Goal: Ask a question: Seek information or help from site administrators or community

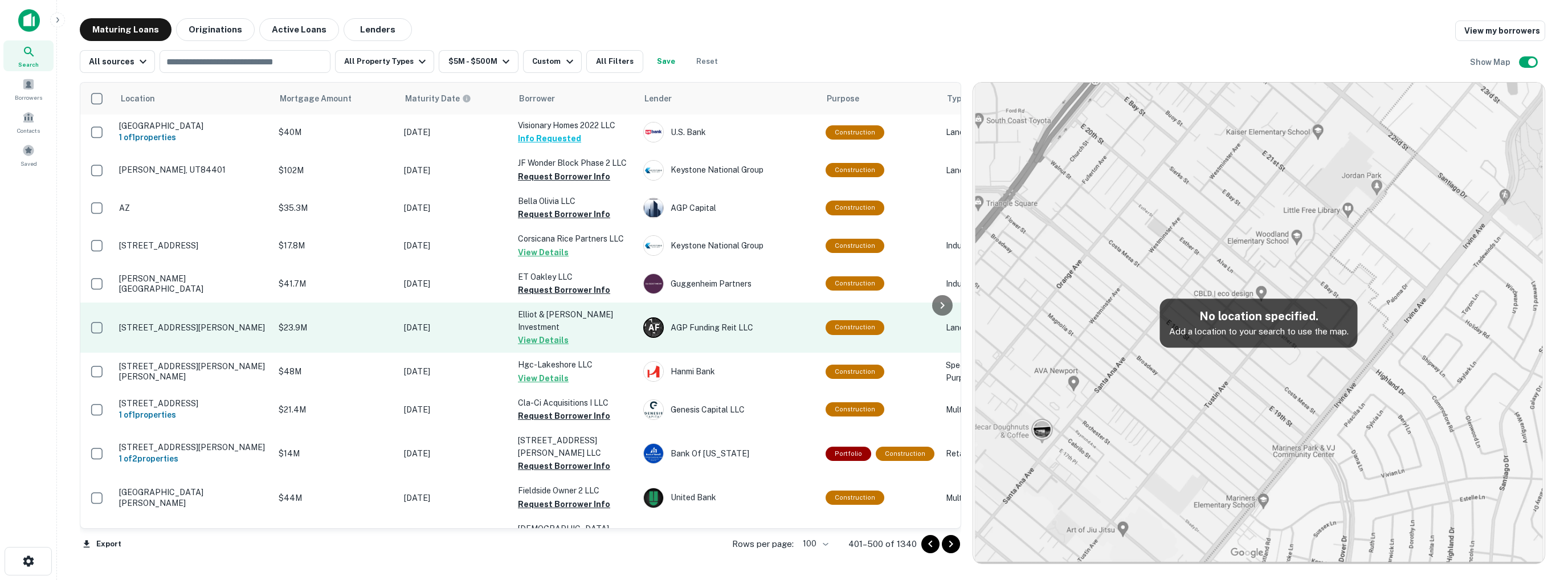
scroll to position [1825, 0]
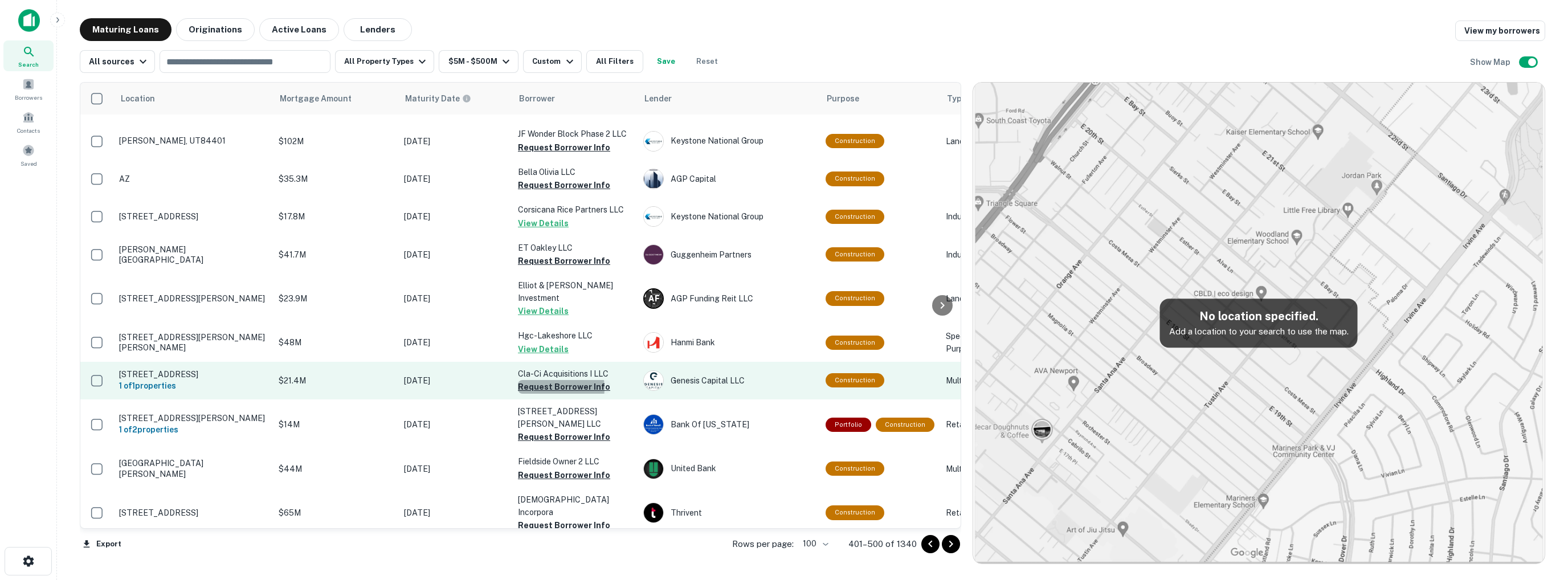
click at [545, 380] on button "Request Borrower Info" at bounding box center [564, 386] width 93 height 13
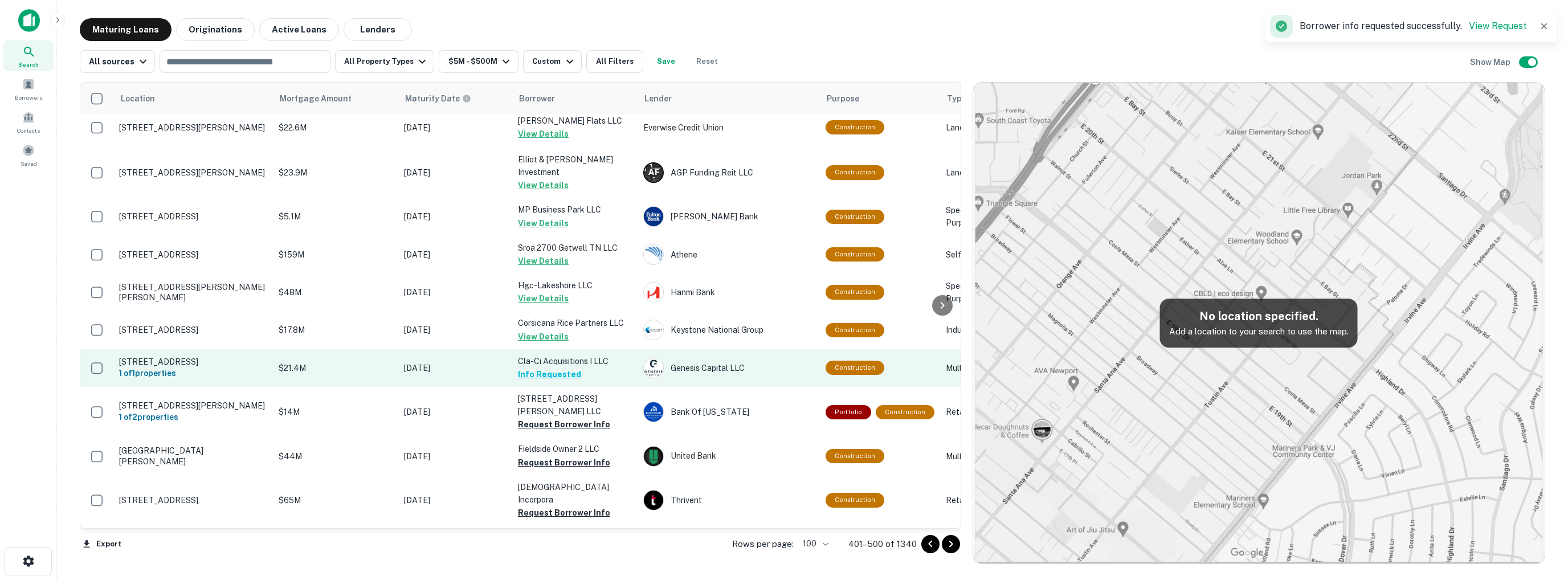
scroll to position [1870, 0]
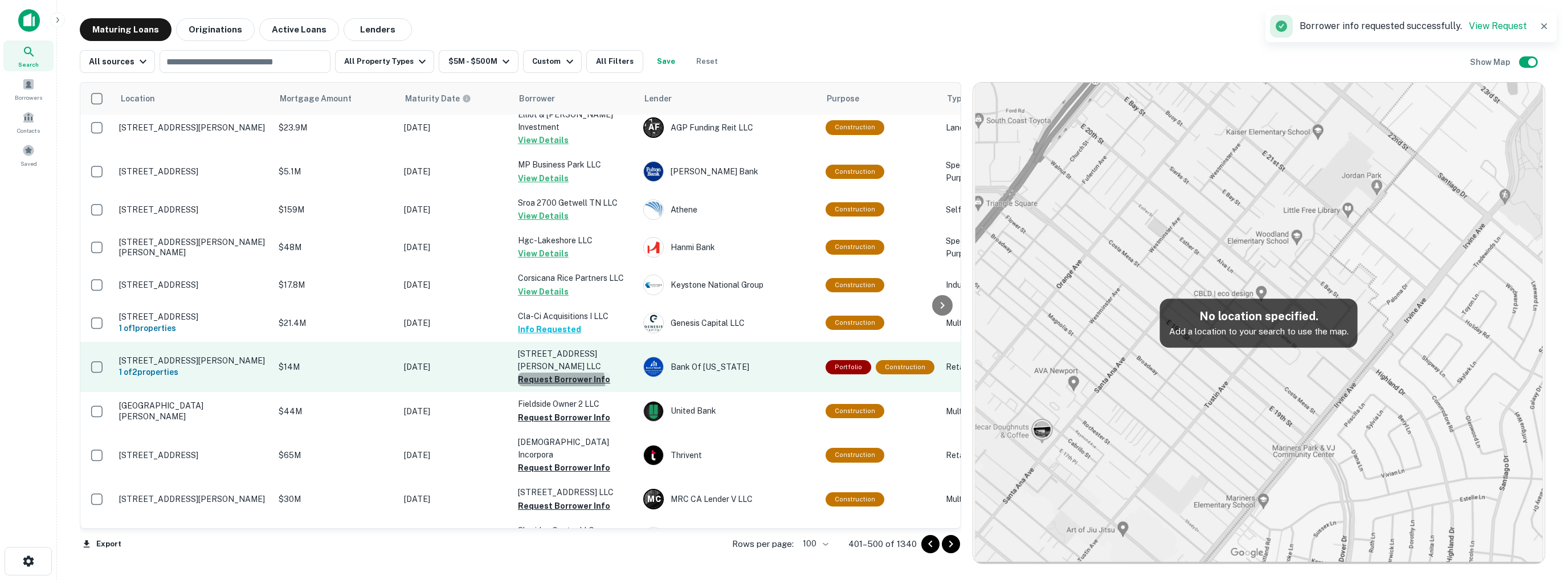
click at [536, 372] on button "Request Borrower Info" at bounding box center [564, 379] width 93 height 13
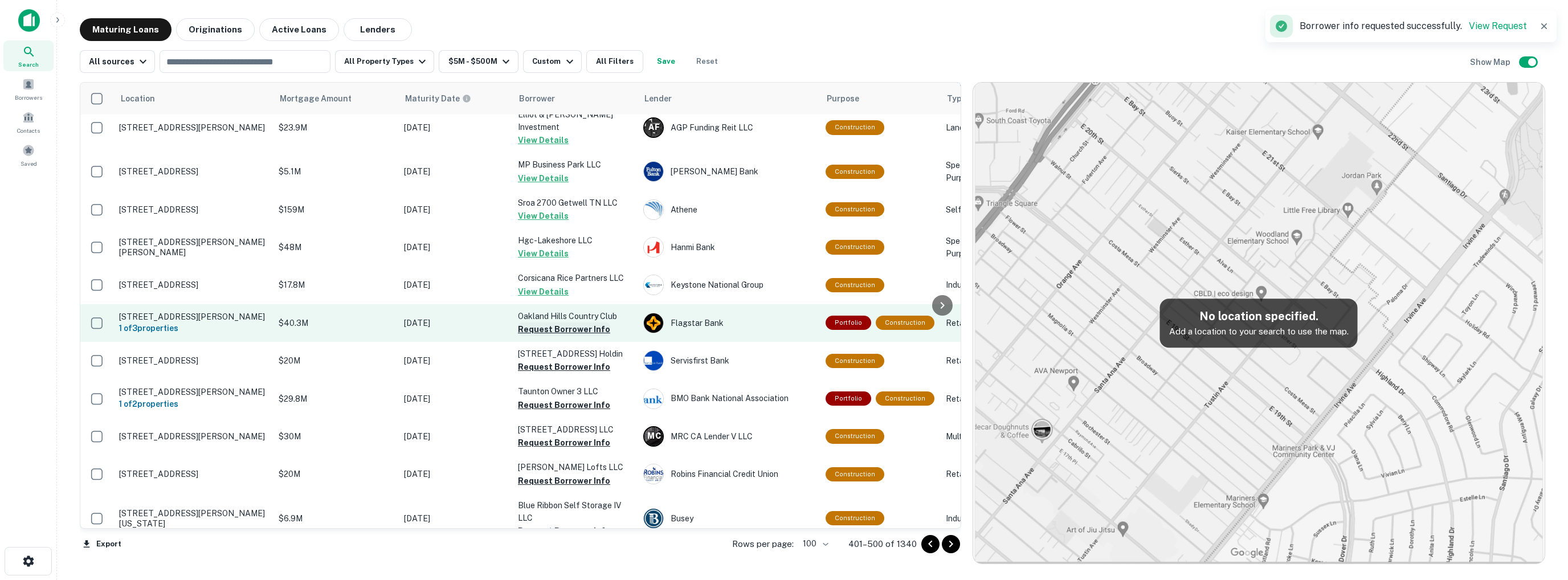
click at [540, 323] on button "Request Borrower Info" at bounding box center [564, 329] width 93 height 13
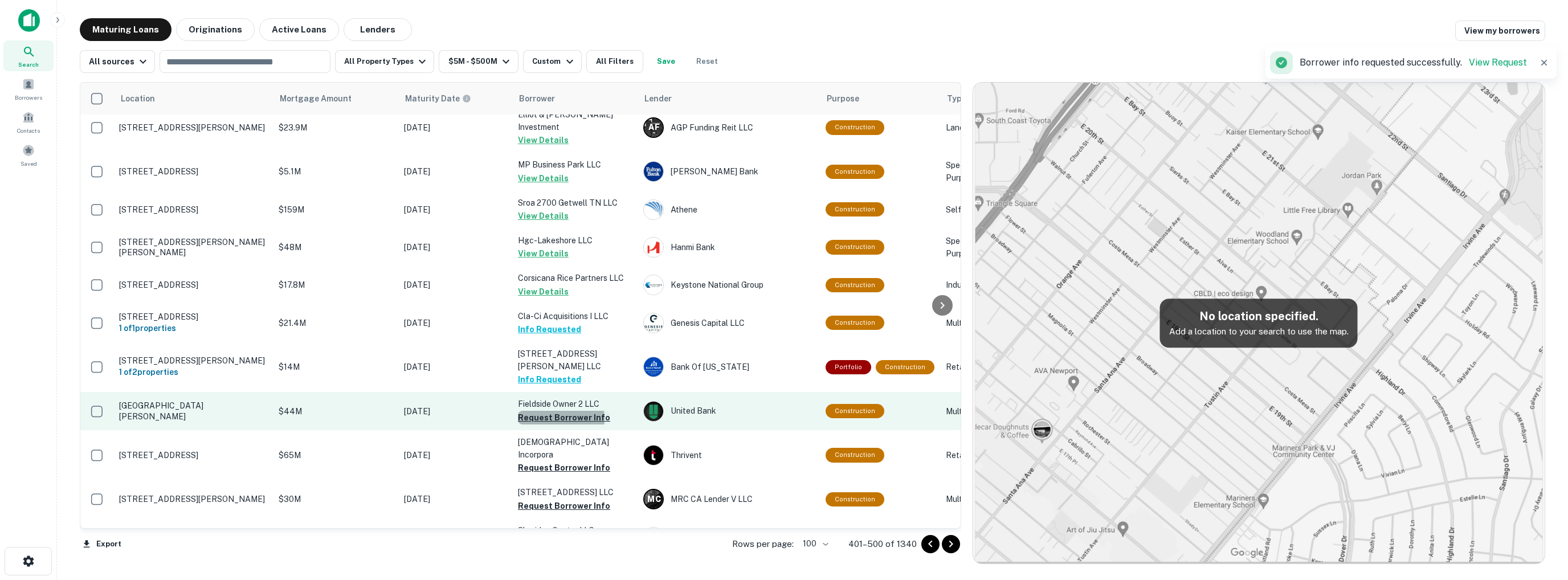
click at [547, 411] on button "Request Borrower Info" at bounding box center [564, 418] width 93 height 13
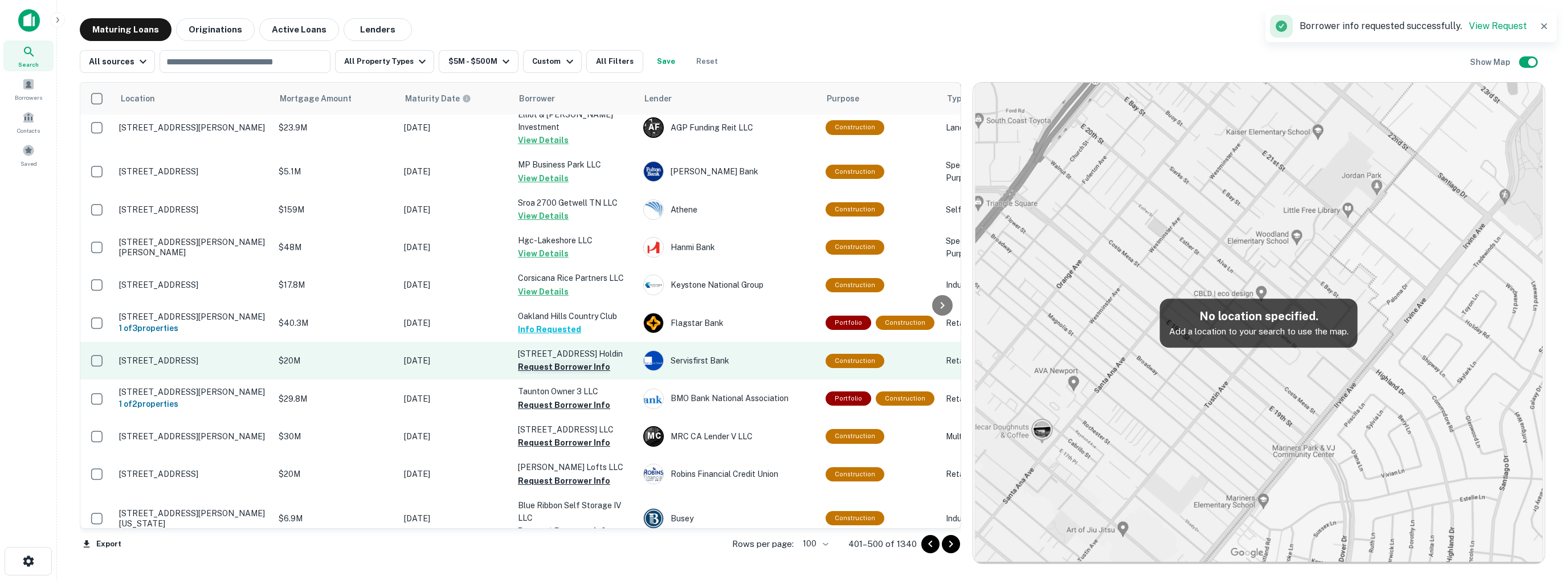
click at [548, 360] on button "Request Borrower Info" at bounding box center [564, 367] width 93 height 13
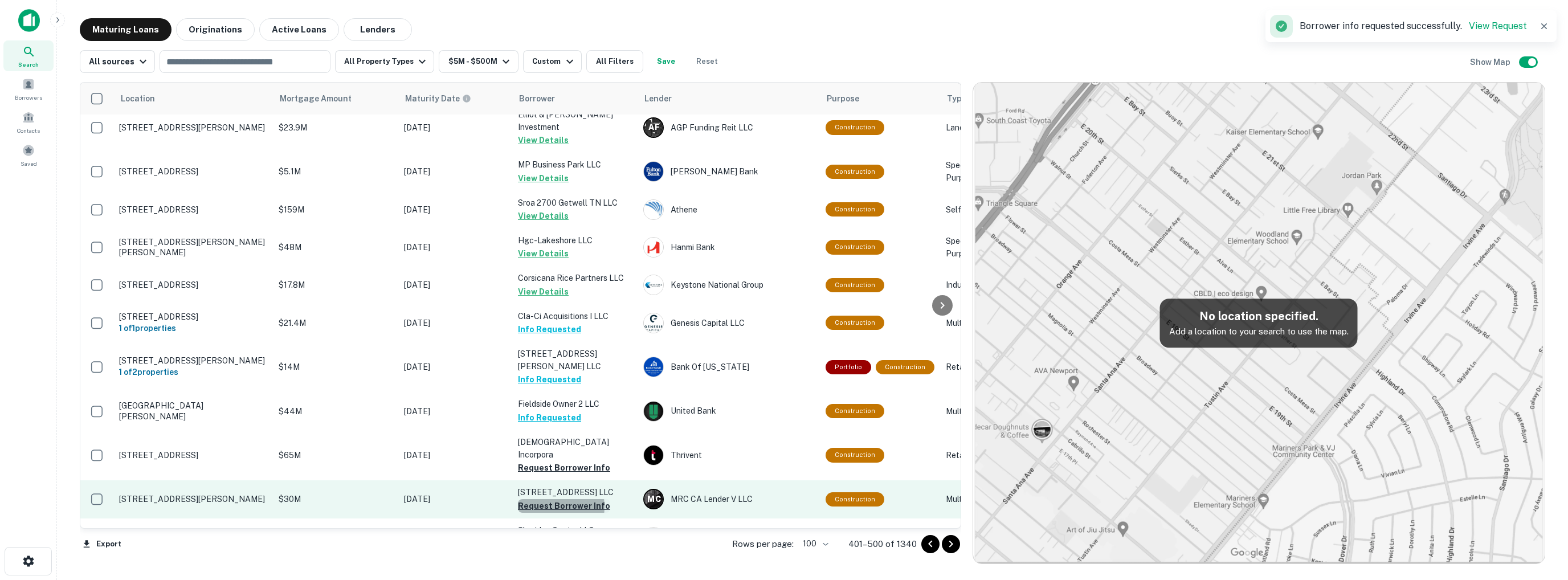
click at [552, 499] on button "Request Borrower Info" at bounding box center [564, 506] width 93 height 13
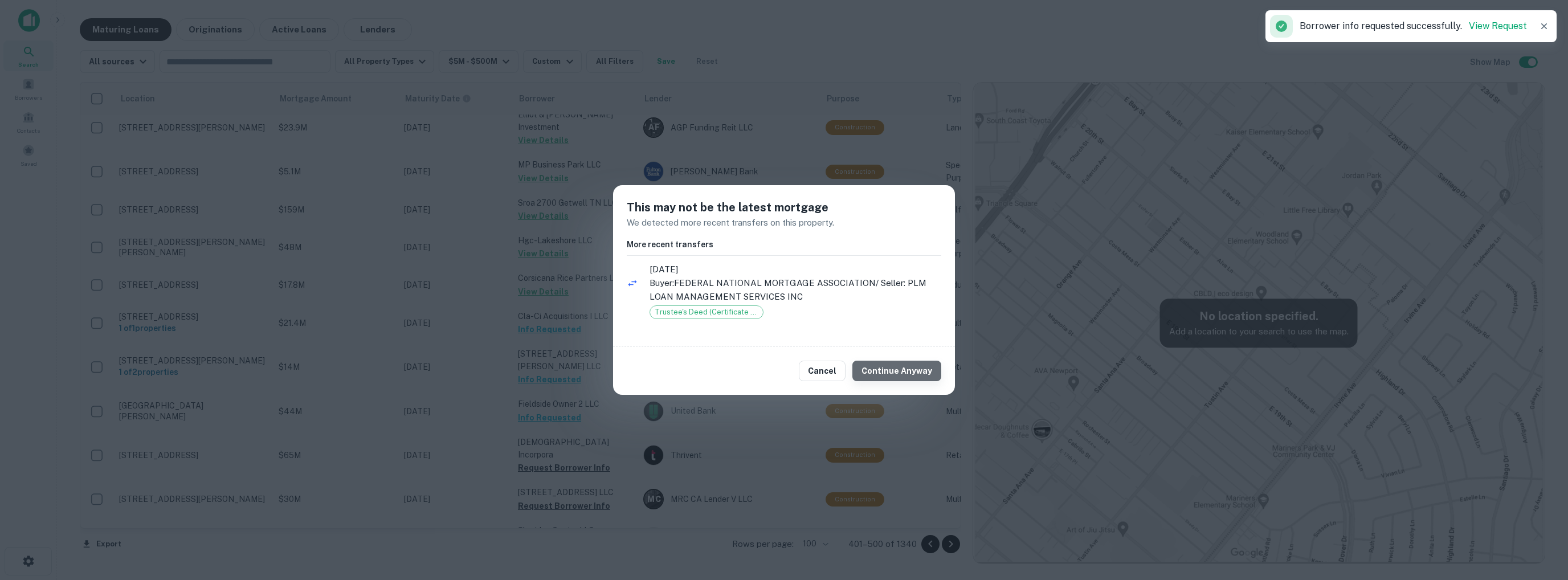
click at [912, 373] on button "Continue Anyway" at bounding box center [897, 371] width 89 height 21
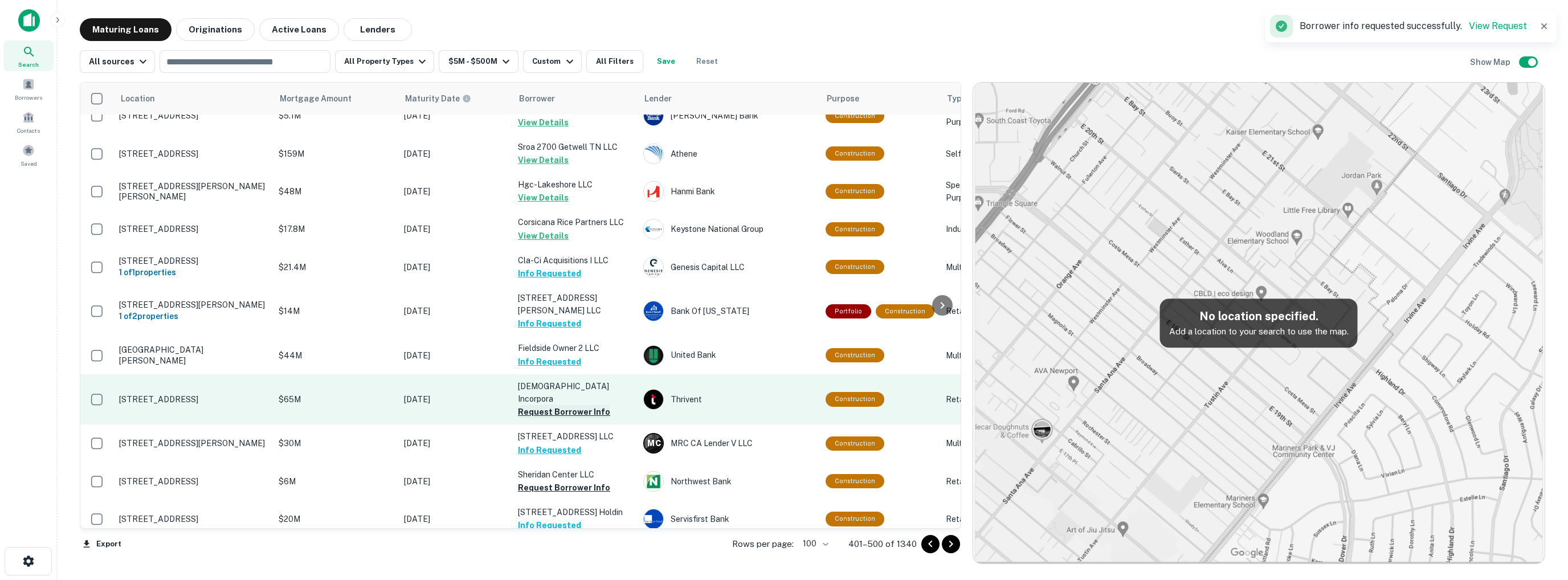
scroll to position [1927, 0]
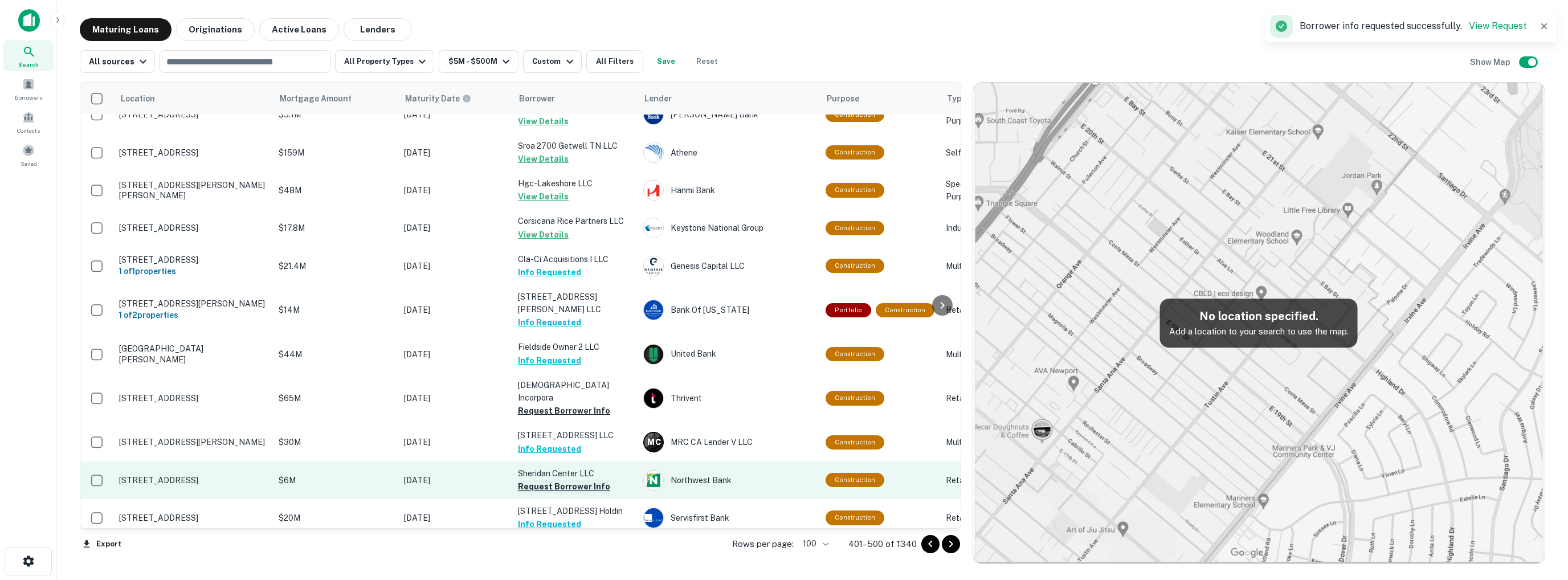
click at [573, 480] on button "Request Borrower Info" at bounding box center [564, 486] width 93 height 13
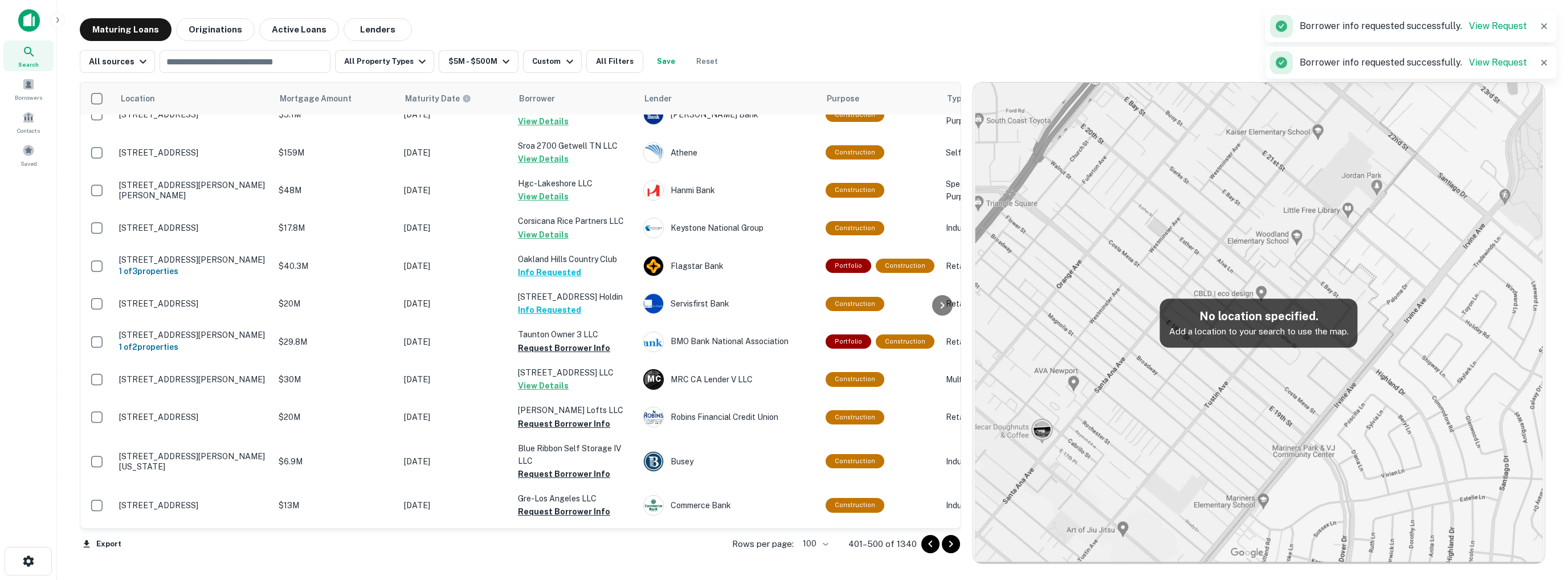
scroll to position [1984, 0]
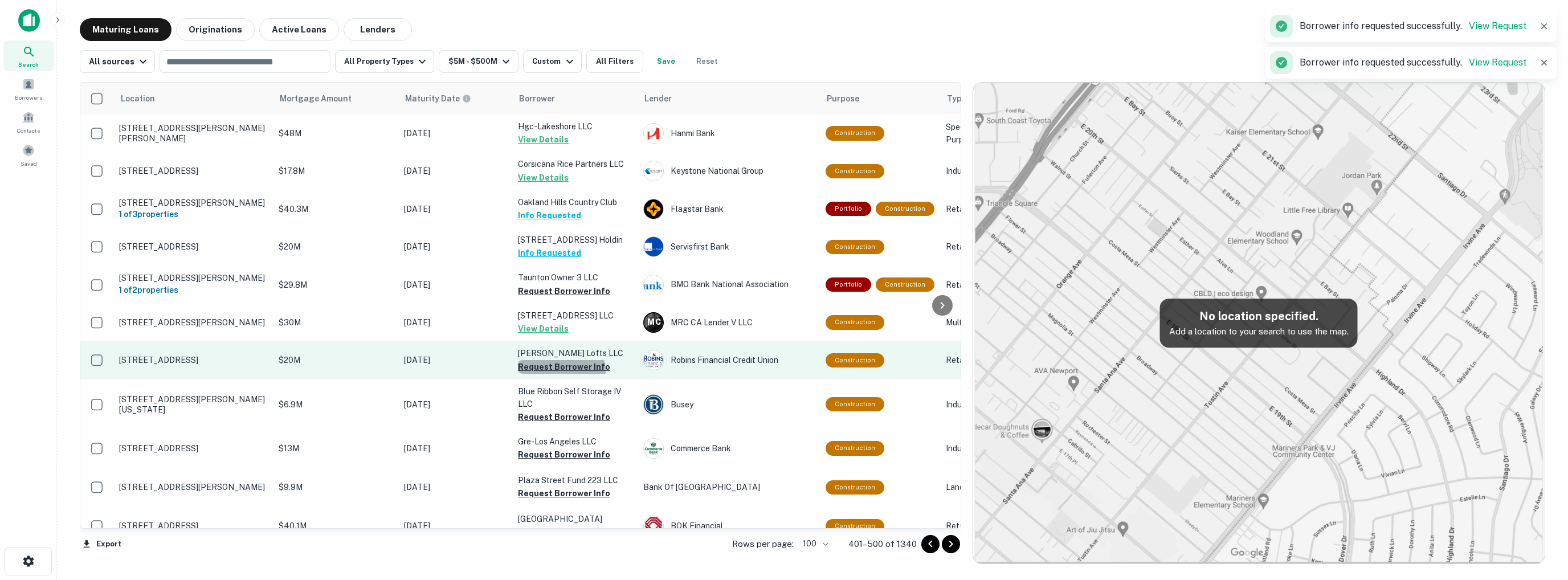
click at [561, 360] on button "Request Borrower Info" at bounding box center [564, 367] width 93 height 13
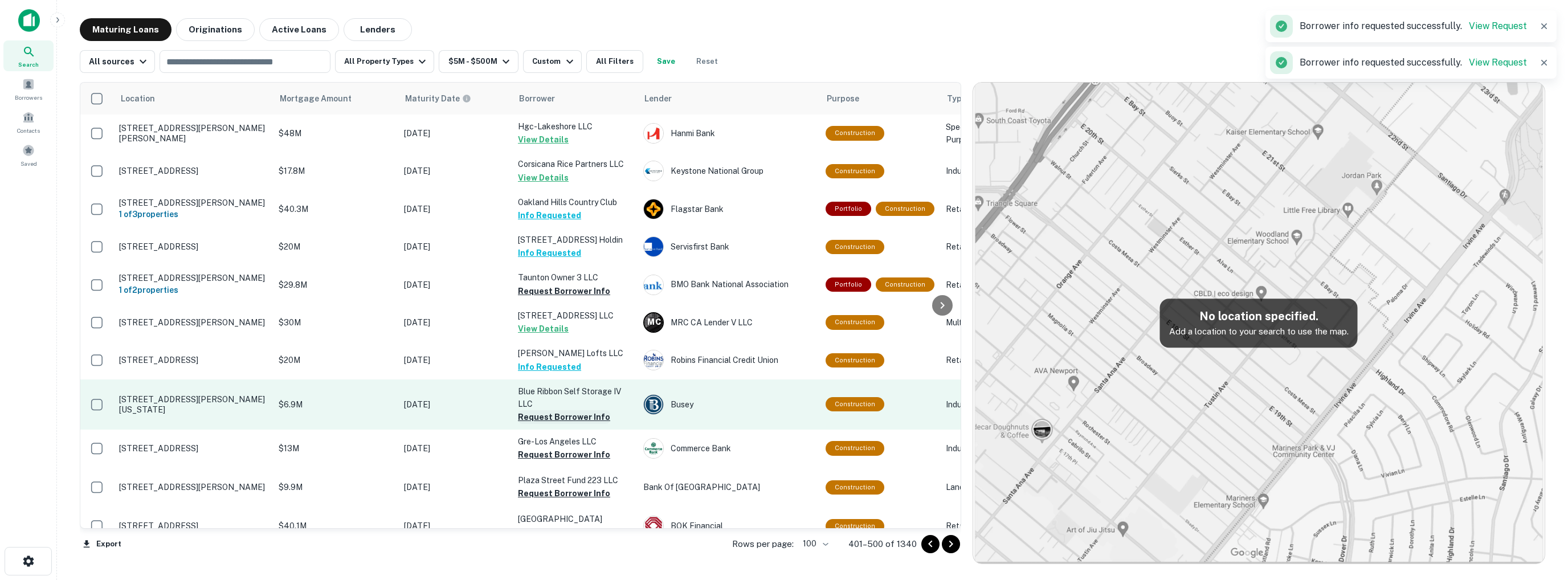
click at [564, 410] on button "Request Borrower Info" at bounding box center [564, 417] width 93 height 13
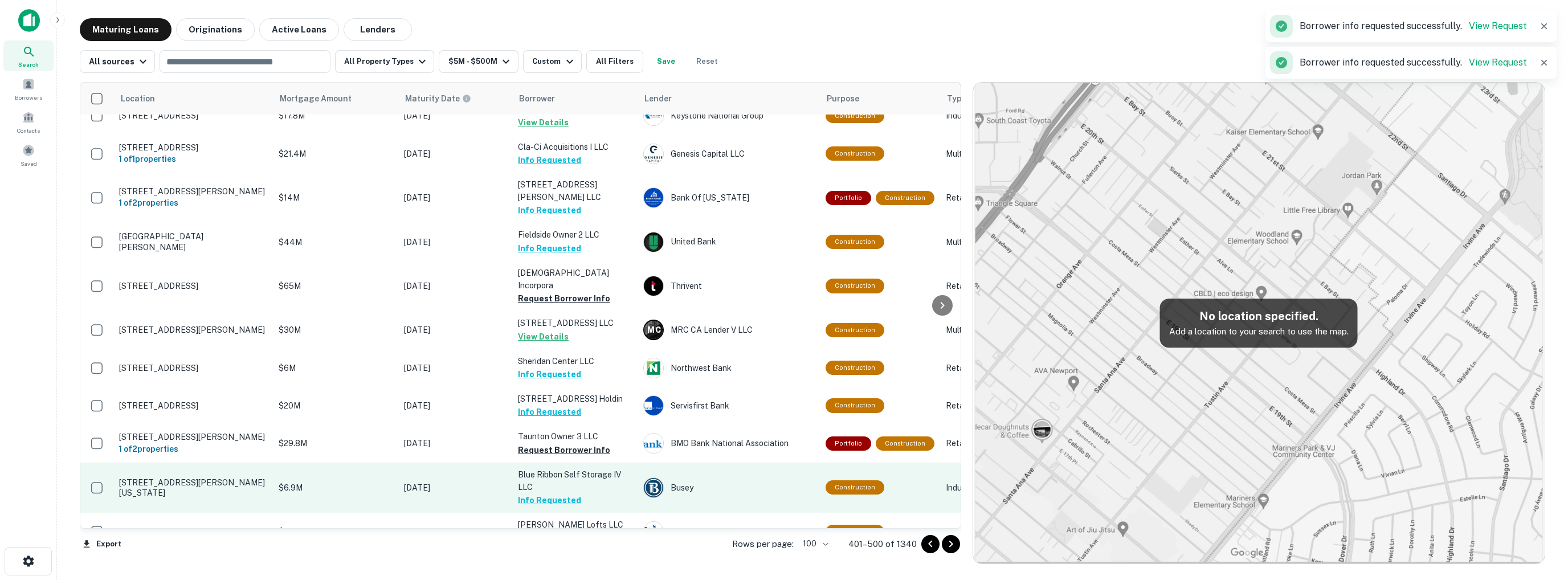
scroll to position [2041, 0]
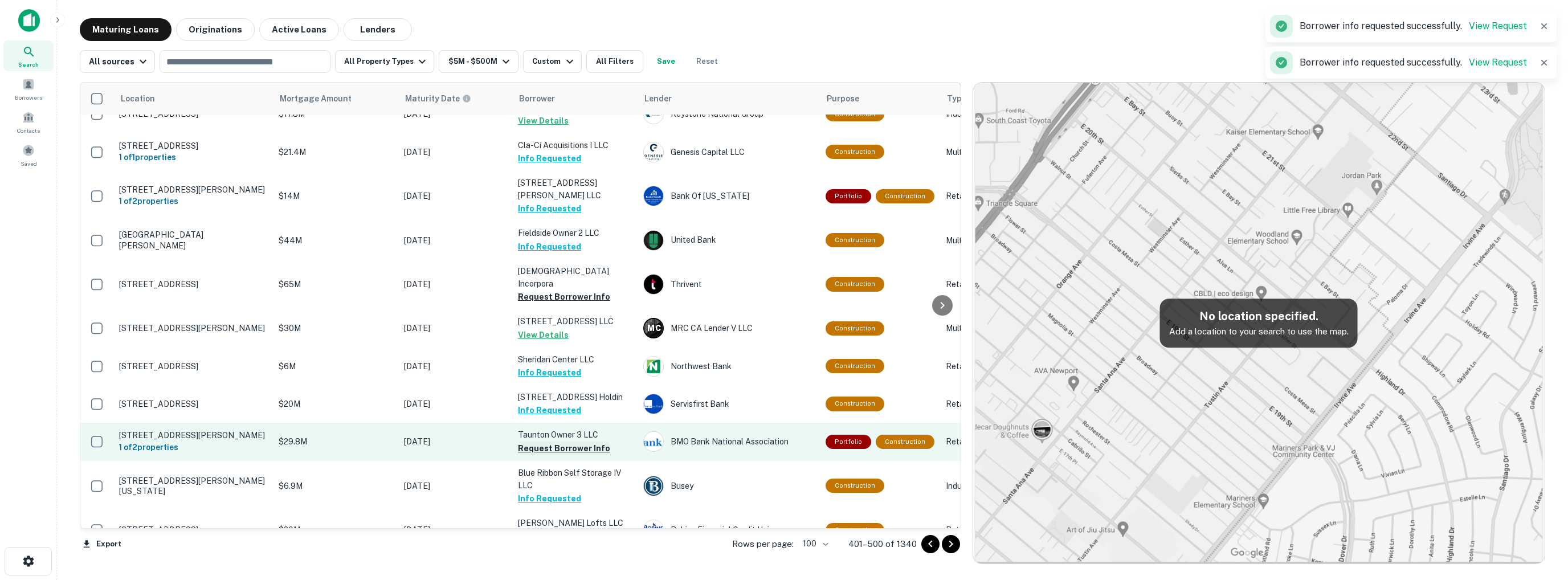
click at [556, 441] on button "Request Borrower Info" at bounding box center [564, 448] width 93 height 13
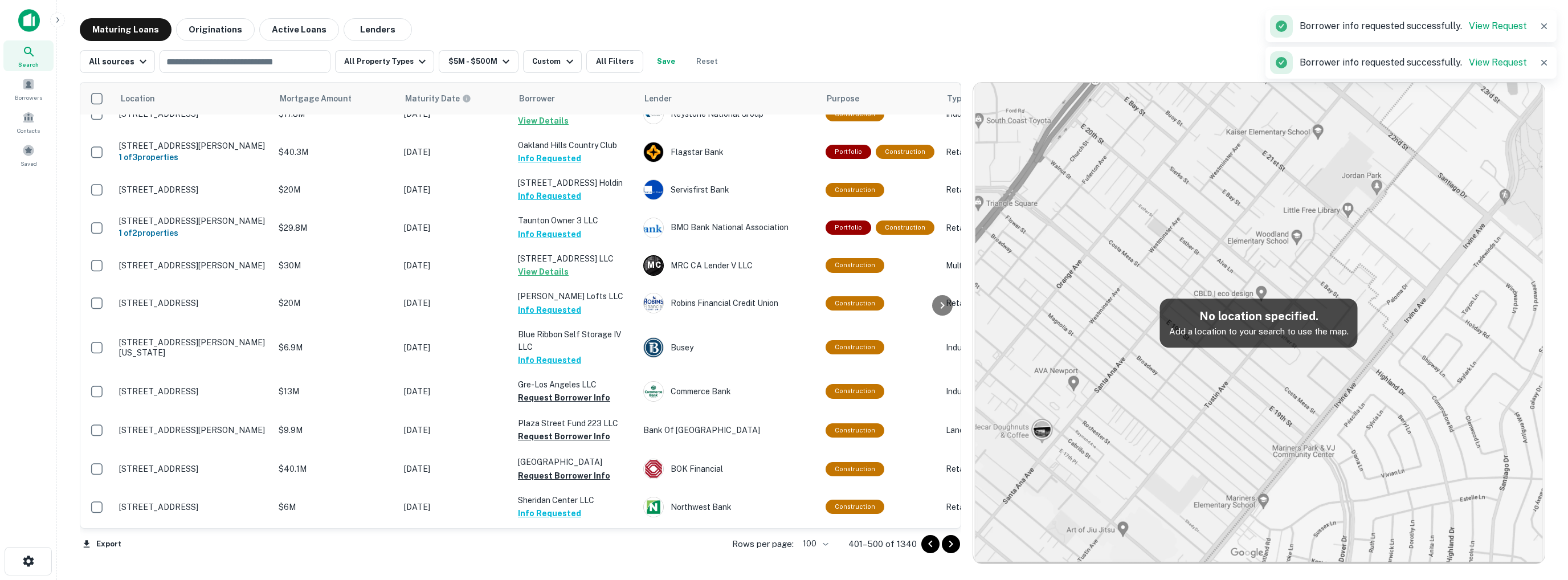
scroll to position [2155, 0]
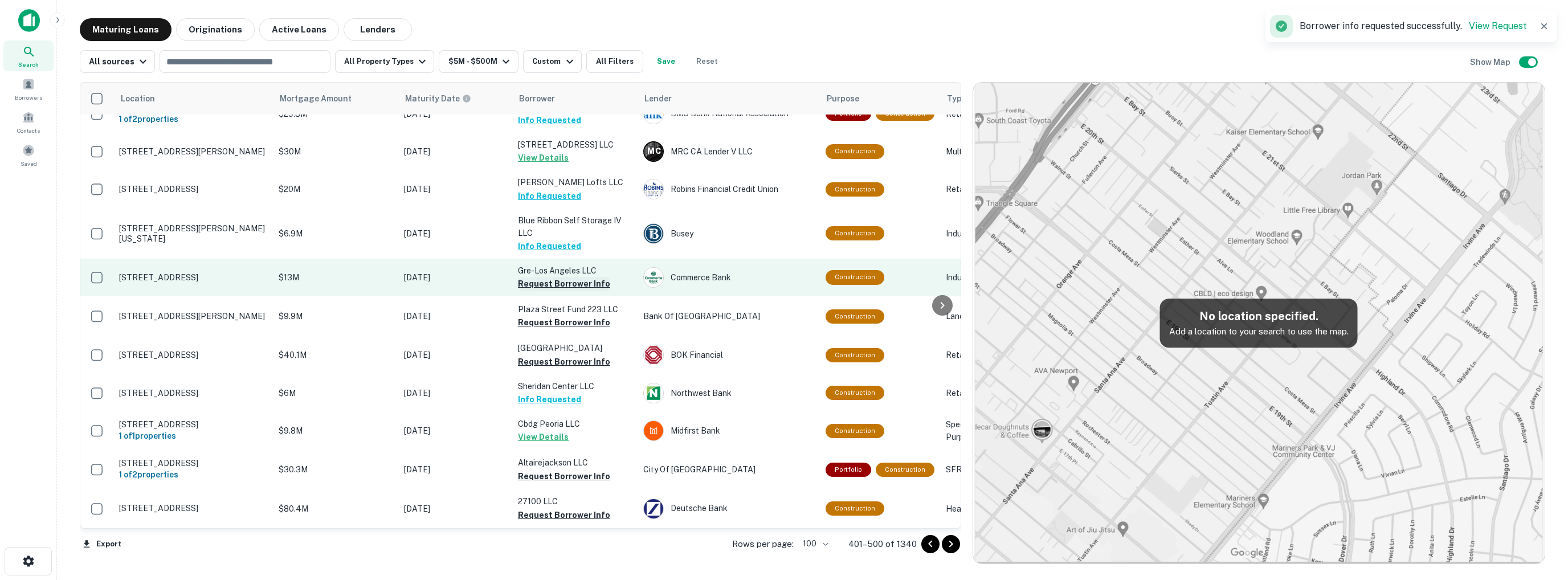
click at [556, 277] on button "Request Borrower Info" at bounding box center [564, 284] width 93 height 13
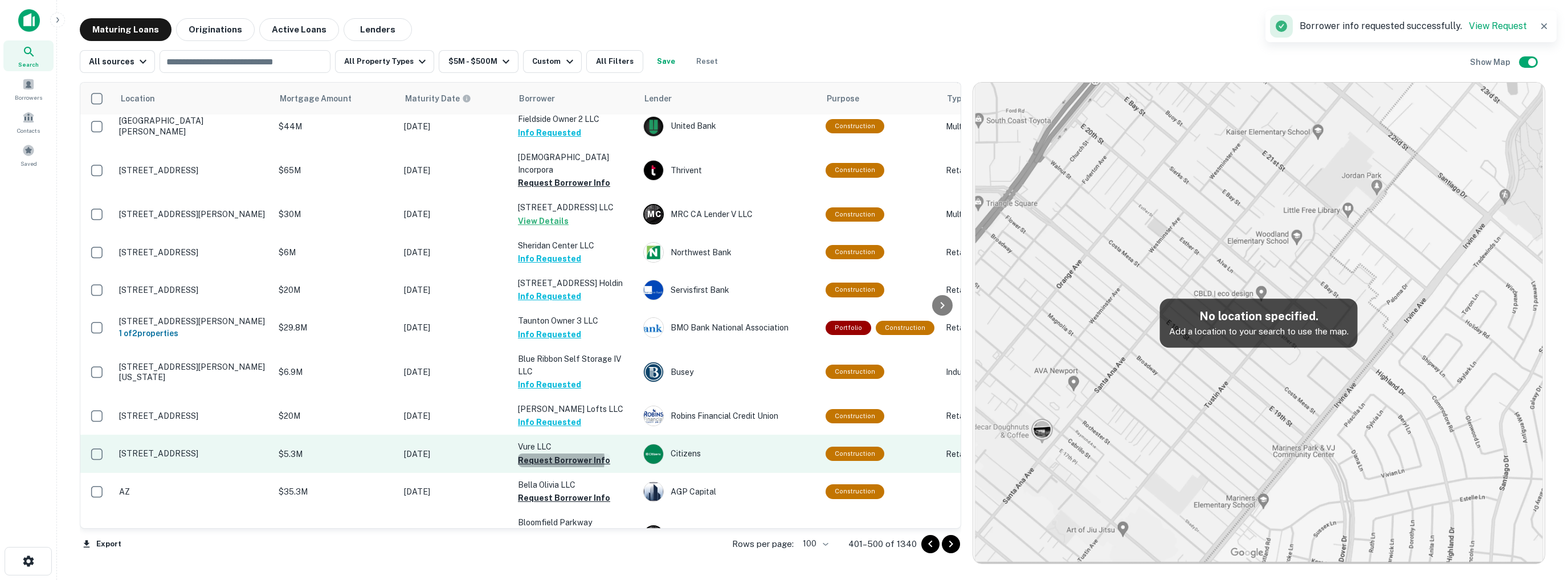
click at [548, 453] on button "Request Borrower Info" at bounding box center [564, 460] width 93 height 13
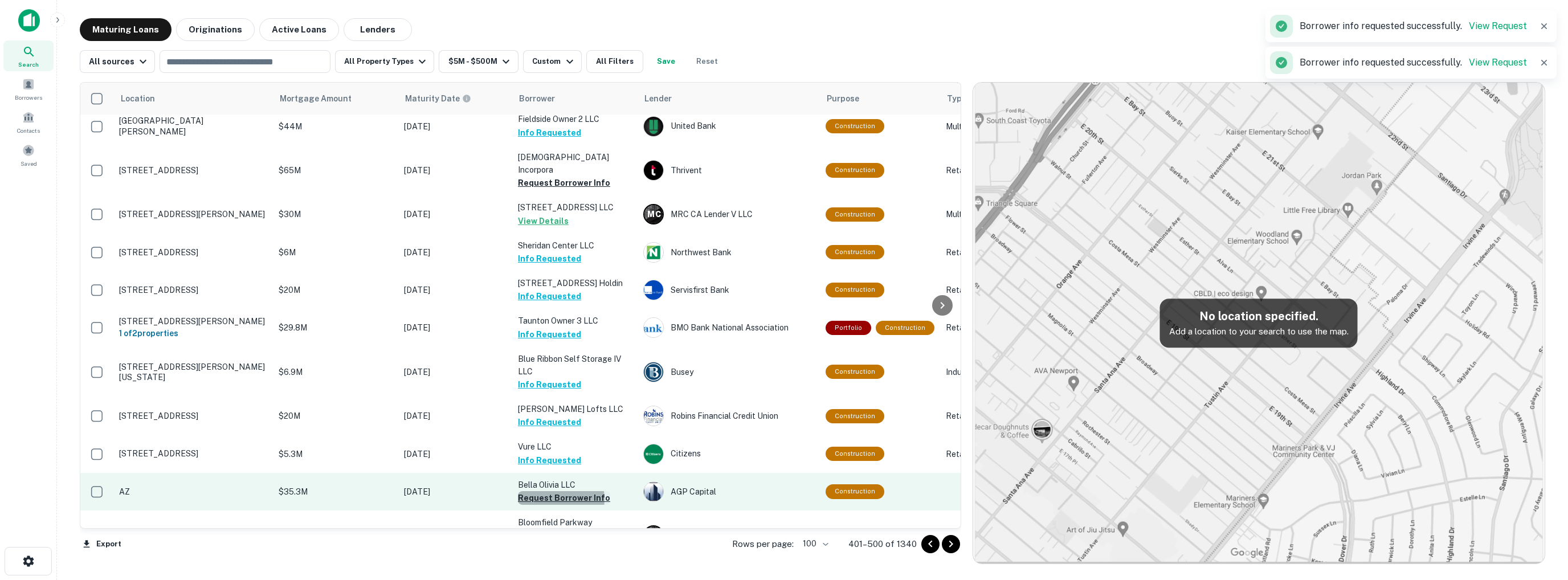
click at [549, 491] on button "Request Borrower Info" at bounding box center [564, 498] width 93 height 13
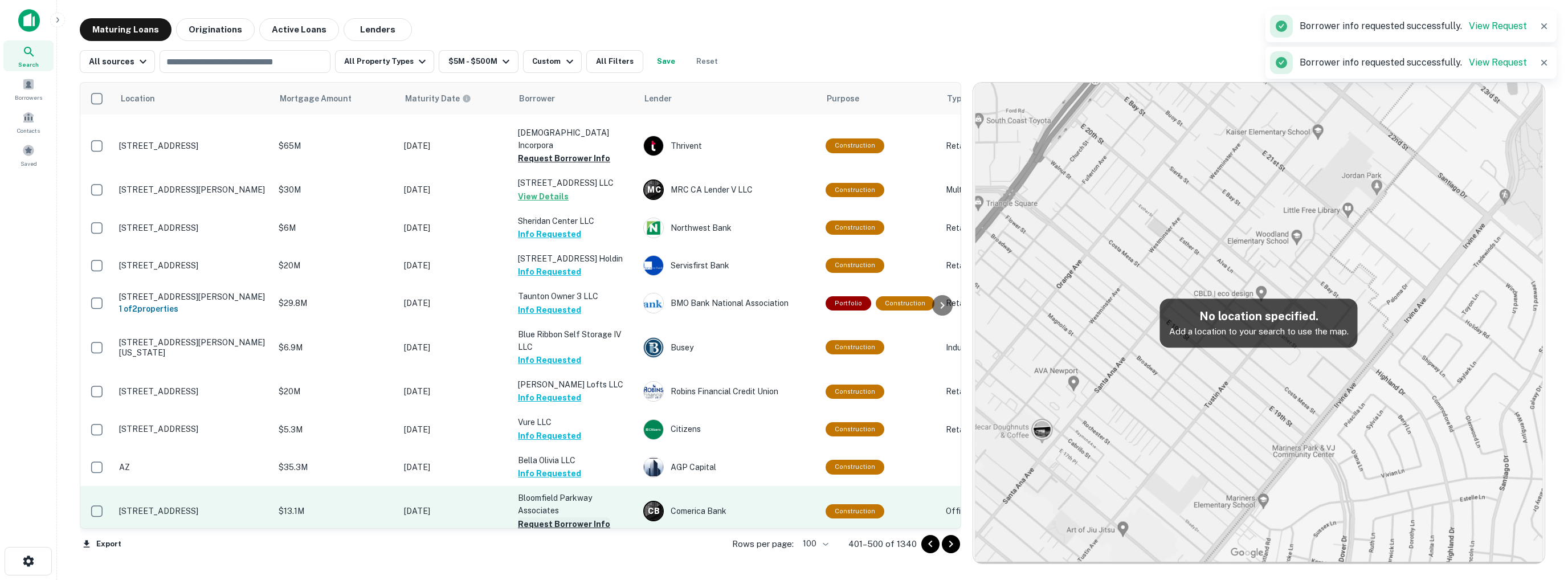
scroll to position [2212, 0]
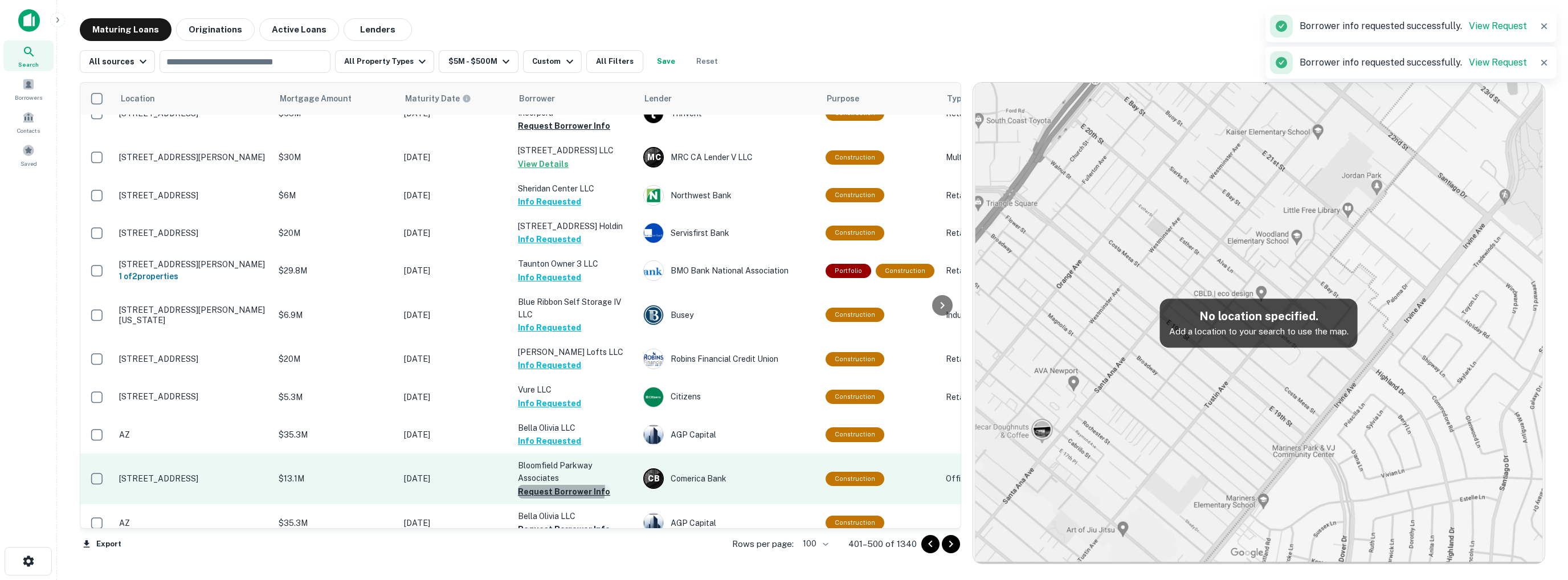
click at [558, 485] on button "Request Borrower Info" at bounding box center [564, 492] width 93 height 13
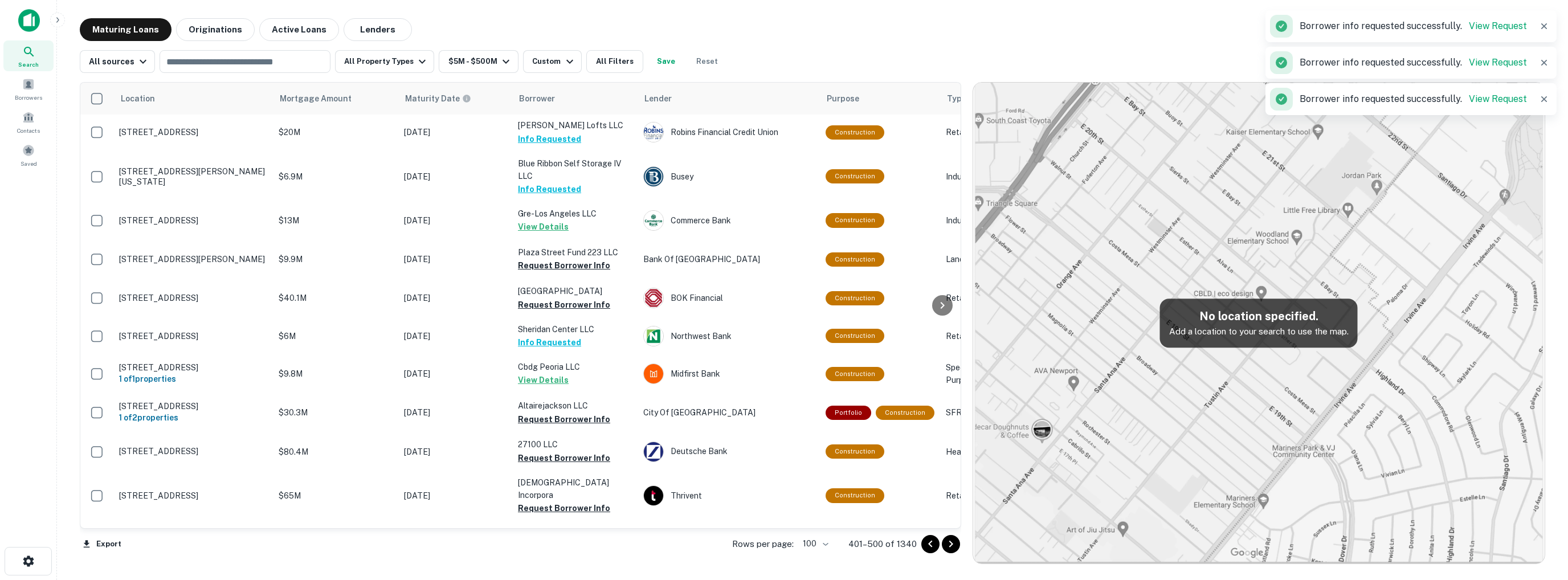
scroll to position [2326, 0]
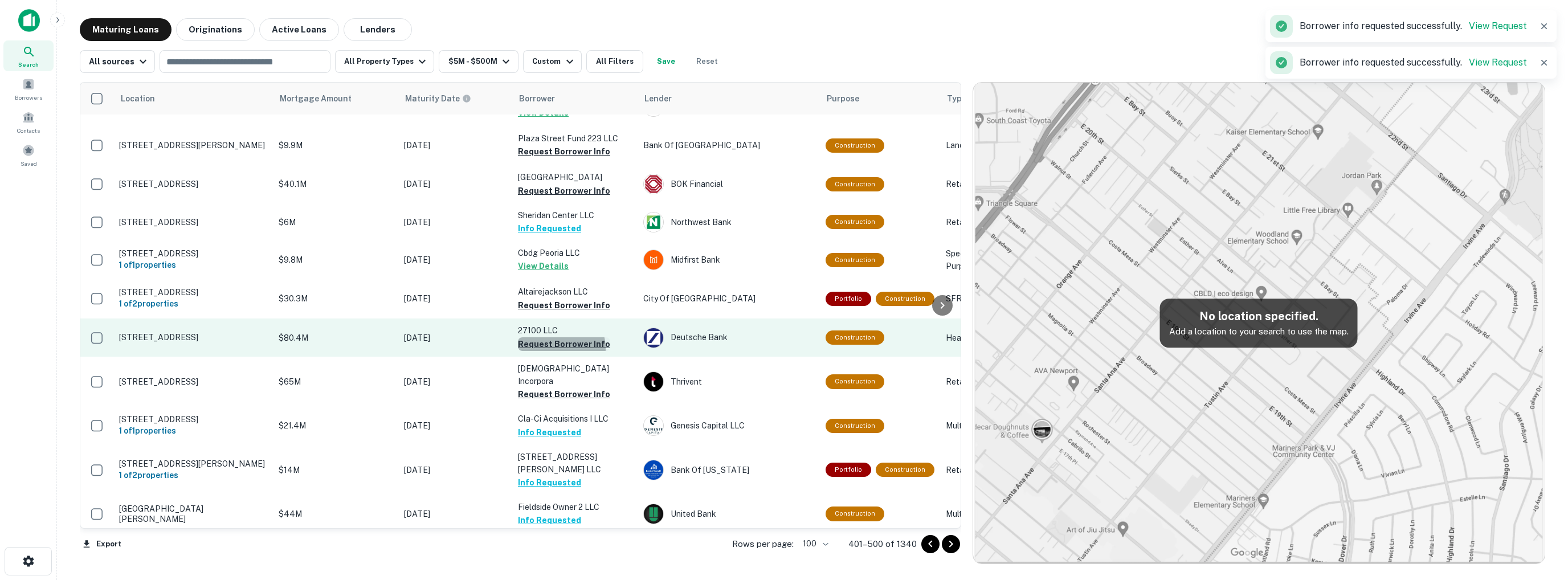
click at [557, 337] on button "Request Borrower Info" at bounding box center [564, 344] width 93 height 13
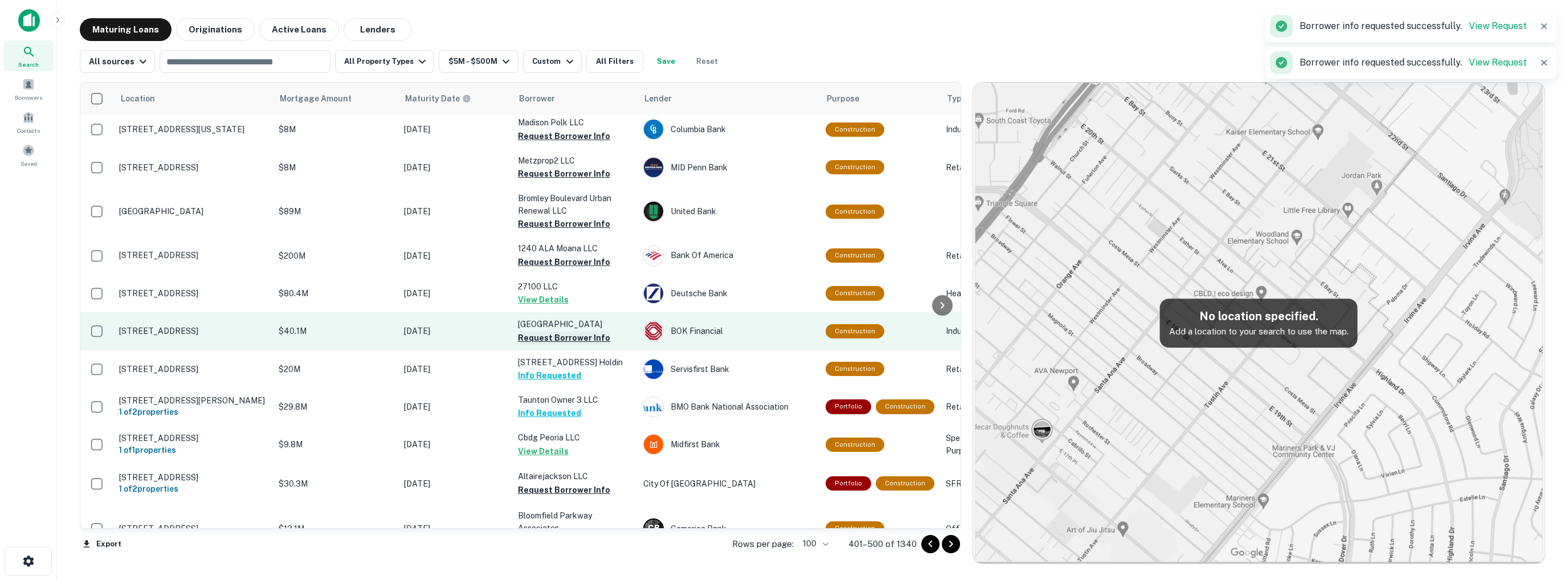
click at [555, 331] on button "Request Borrower Info" at bounding box center [564, 338] width 93 height 13
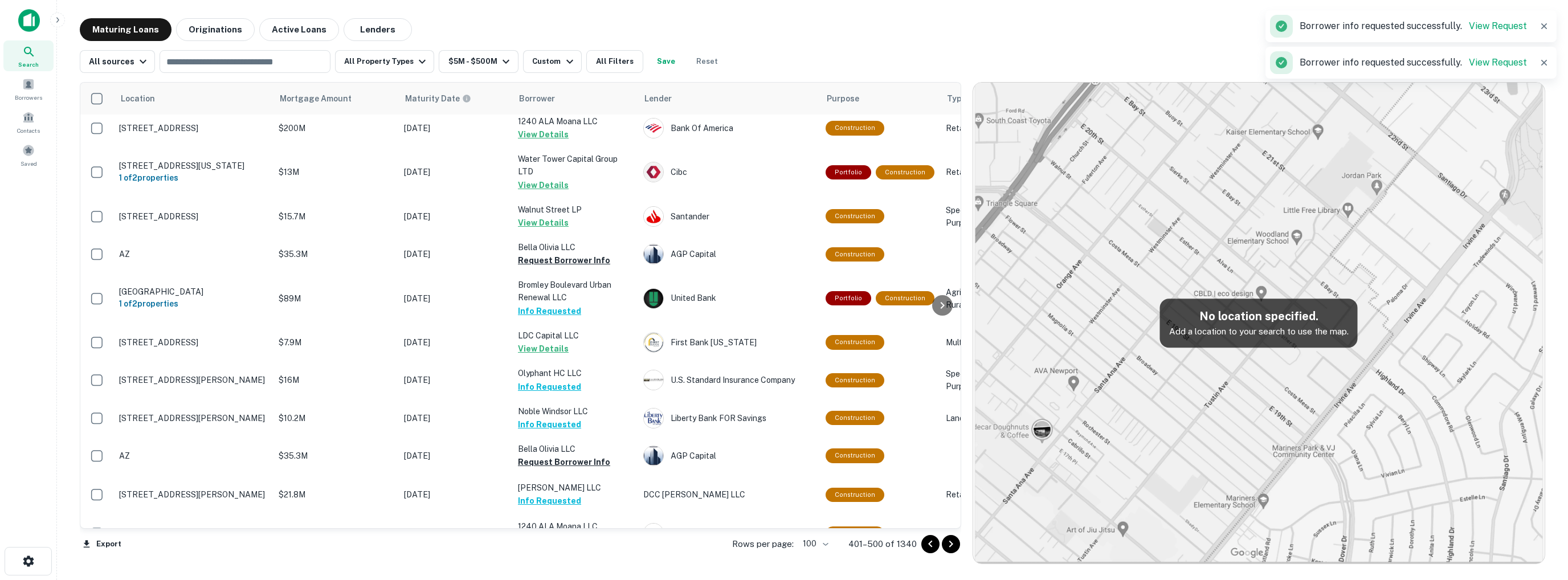
scroll to position [0, 0]
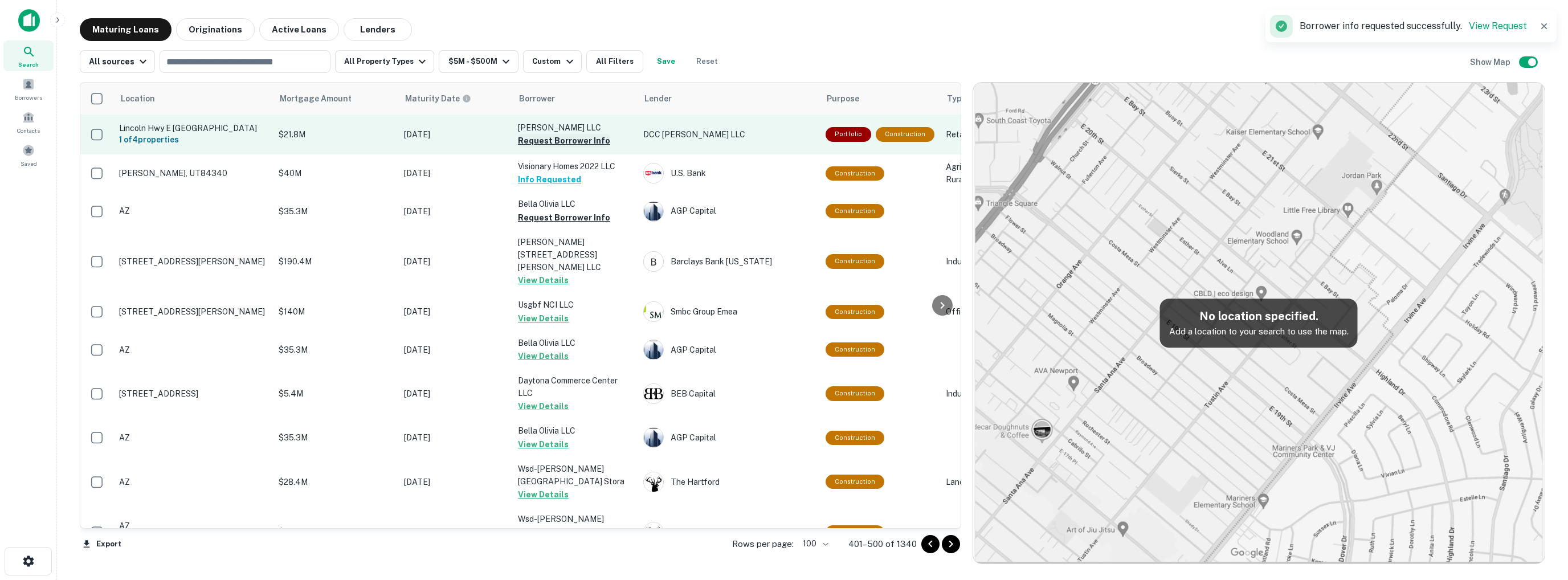
click at [541, 139] on button "Request Borrower Info" at bounding box center [564, 141] width 93 height 13
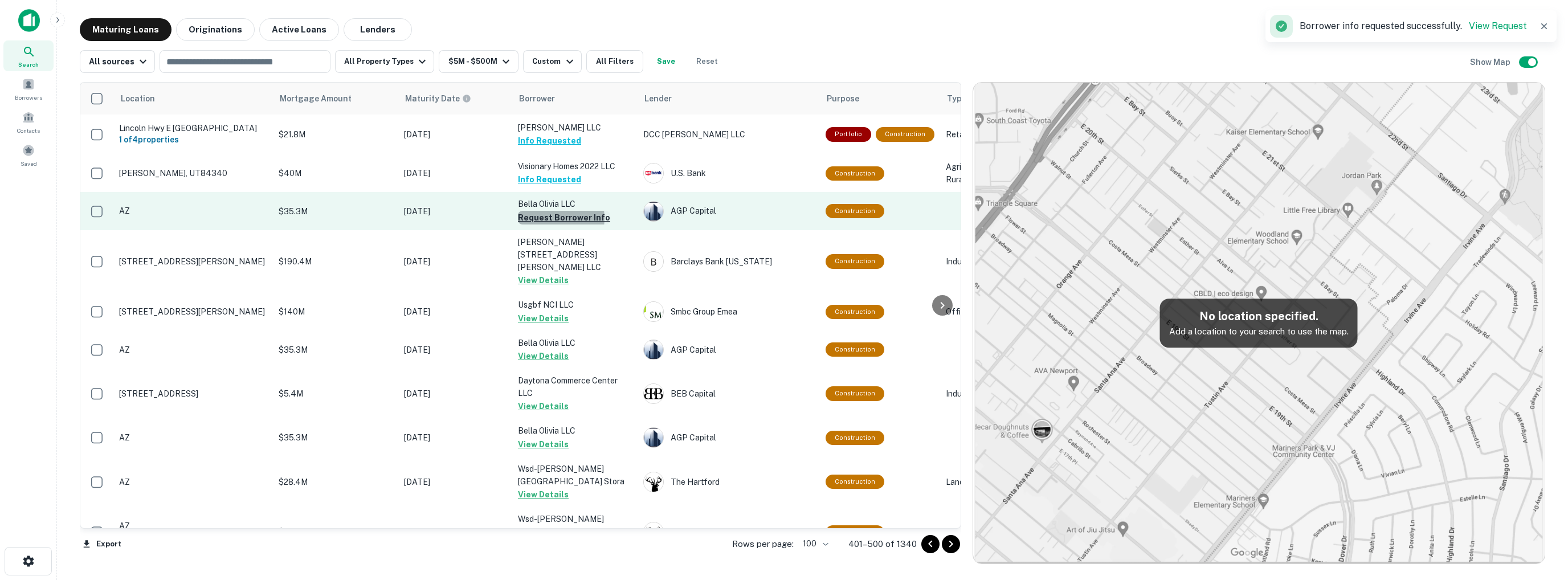
click at [549, 218] on button "Request Borrower Info" at bounding box center [564, 217] width 93 height 13
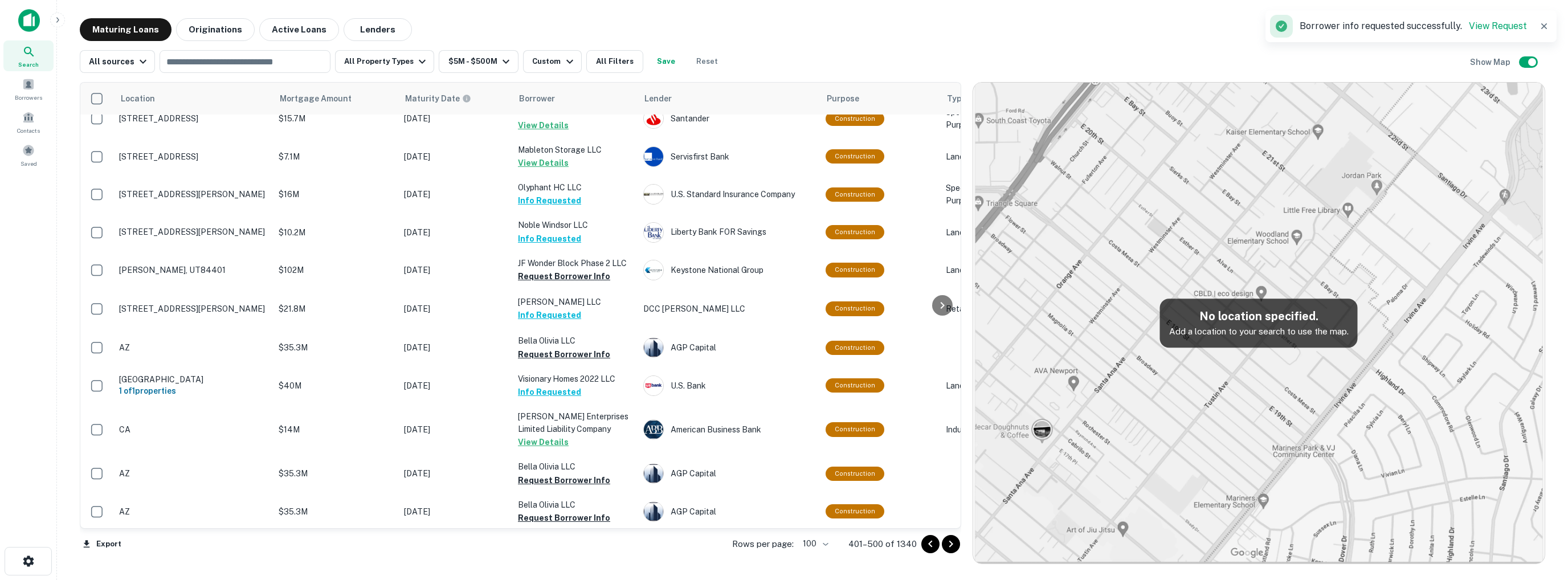
scroll to position [1025, 0]
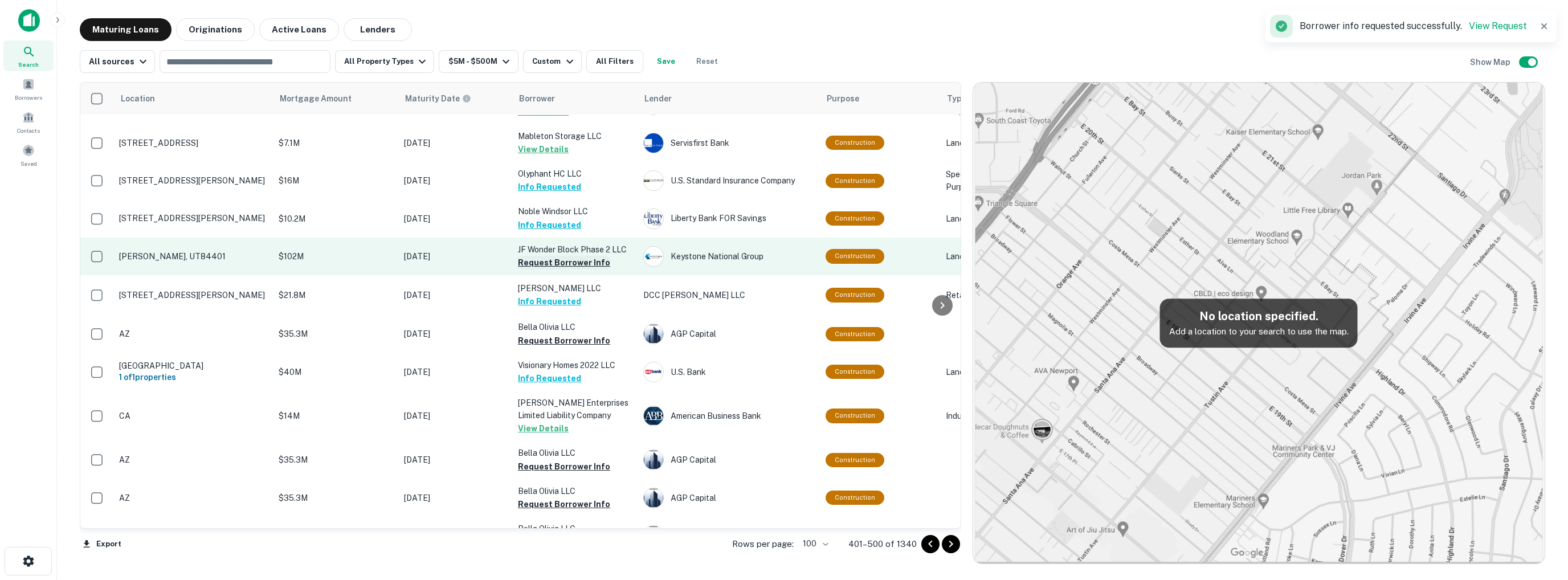
click at [542, 256] on button "Request Borrower Info" at bounding box center [564, 262] width 93 height 13
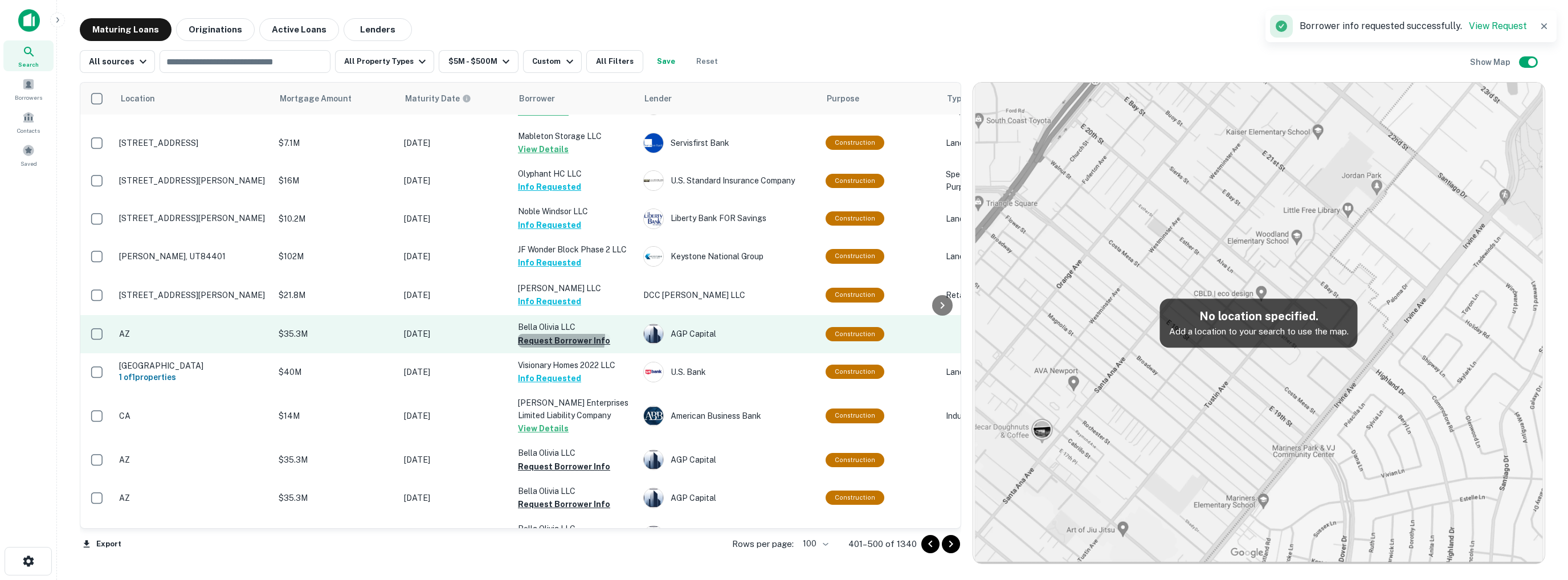
click at [545, 334] on button "Request Borrower Info" at bounding box center [564, 341] width 93 height 13
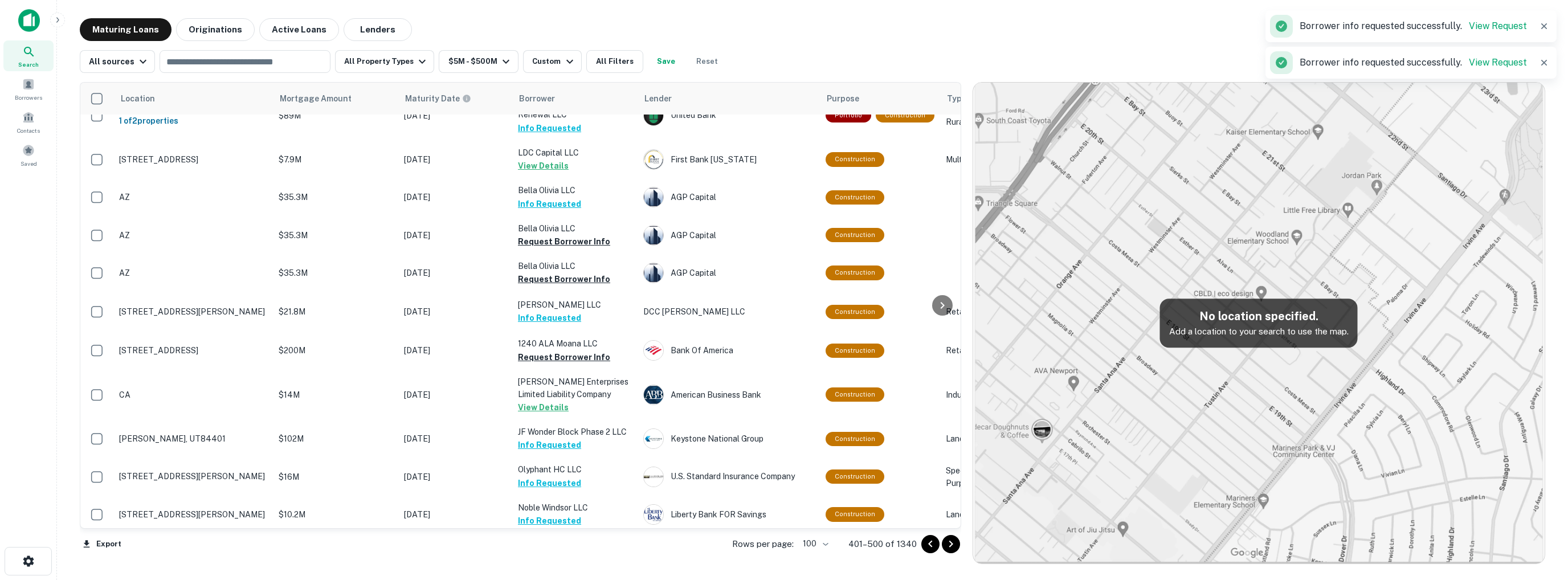
scroll to position [1139, 0]
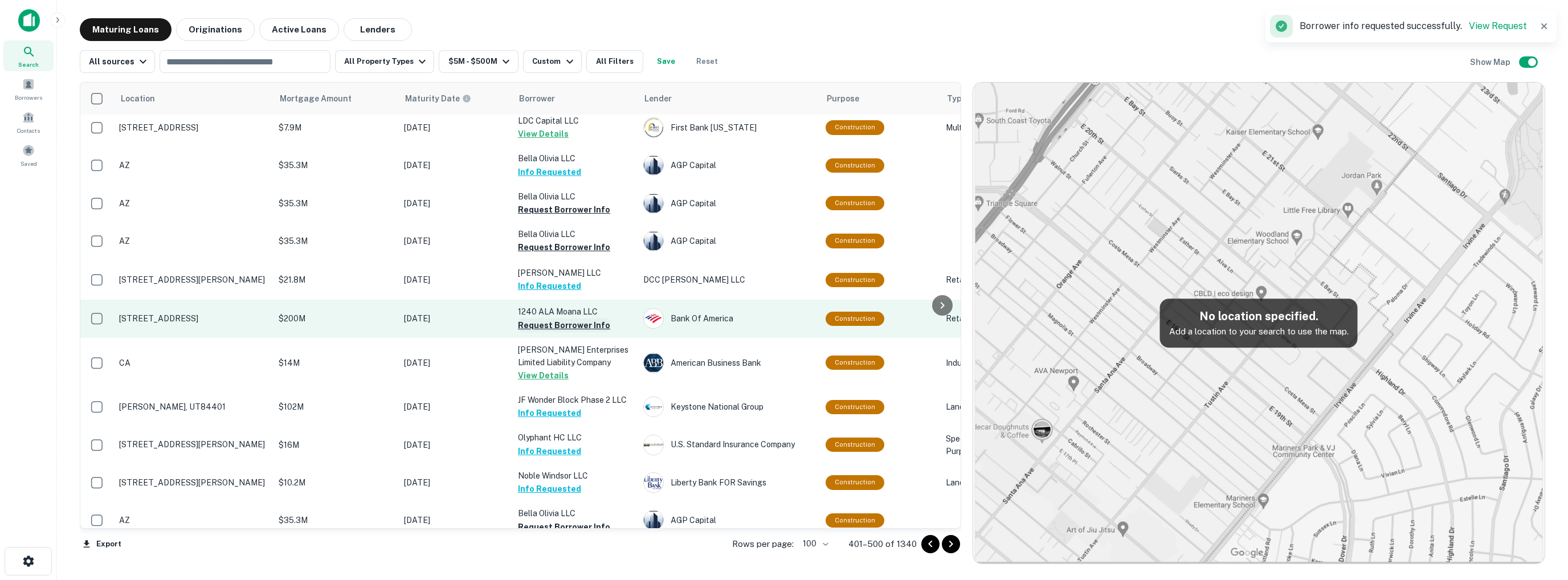
click at [549, 318] on button "Request Borrower Info" at bounding box center [564, 325] width 93 height 13
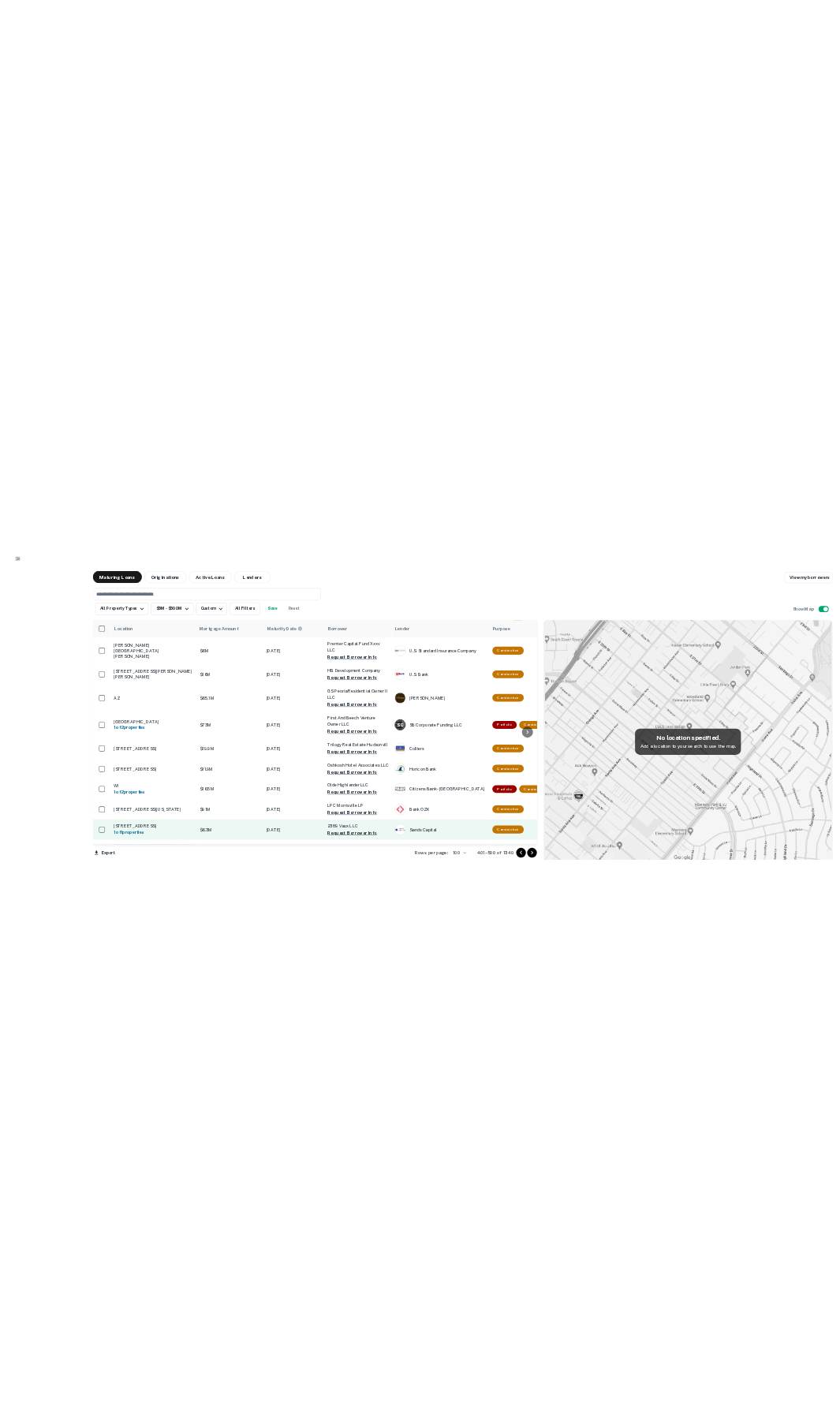
scroll to position [4486, 0]
